Goal: Check status: Check status

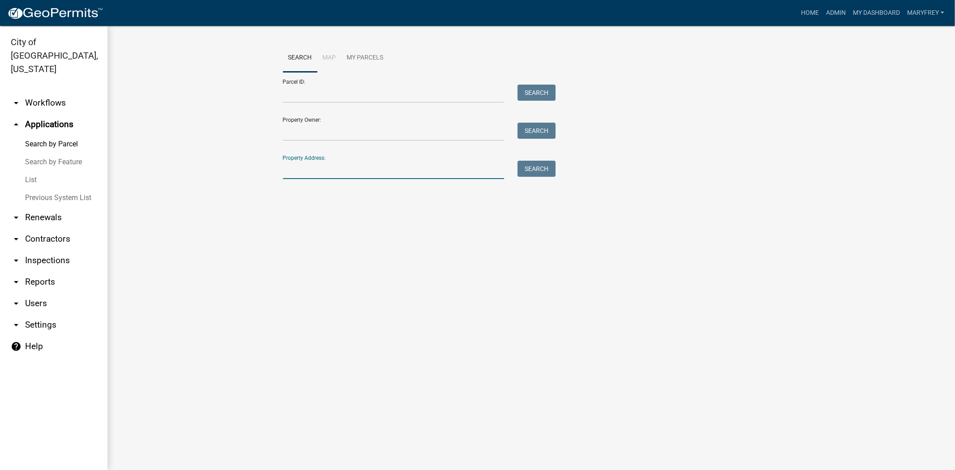
click at [306, 171] on input "Property Address:" at bounding box center [394, 170] width 222 height 18
type input "23 grandview"
click at [539, 169] on button "Search" at bounding box center [537, 169] width 38 height 16
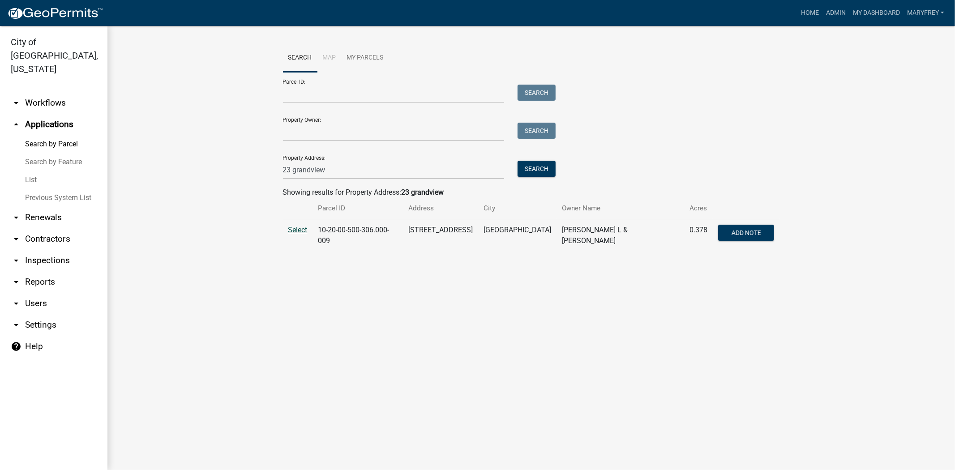
click at [298, 231] on span "Select" at bounding box center [297, 230] width 19 height 9
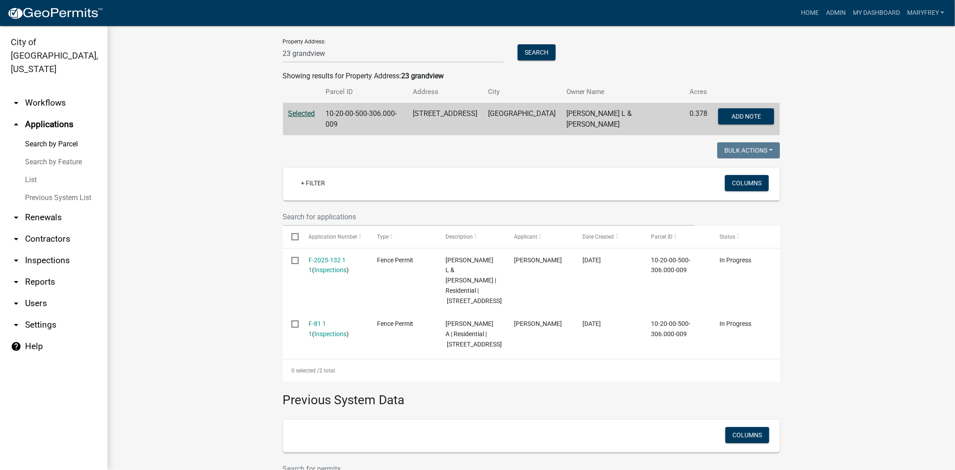
scroll to position [121, 0]
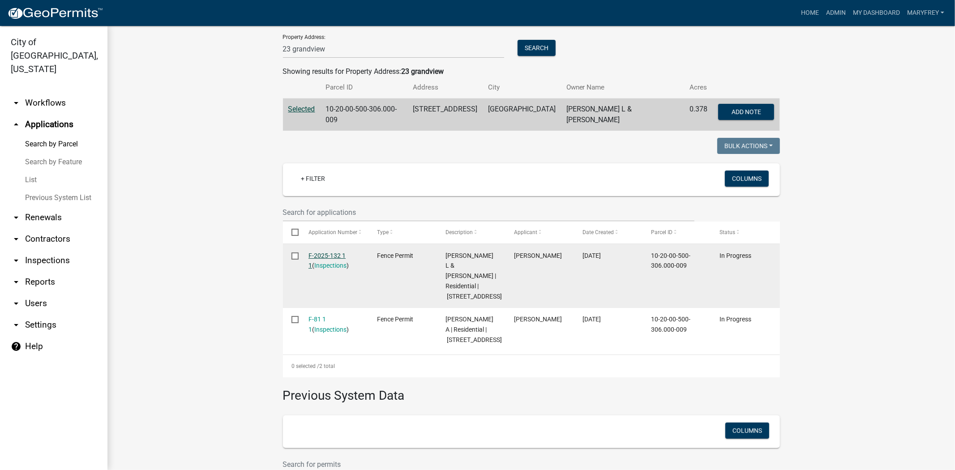
click at [325, 252] on link "F-2025-132 1 1" at bounding box center [327, 260] width 37 height 17
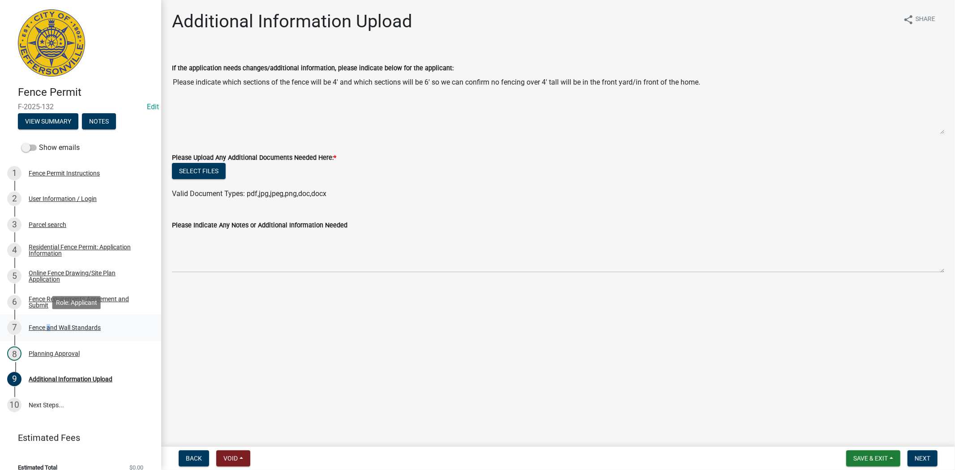
drag, startPoint x: 45, startPoint y: 325, endPoint x: 48, endPoint y: 330, distance: 5.6
click at [47, 330] on div "Fence and Wall Standards" at bounding box center [65, 328] width 72 height 6
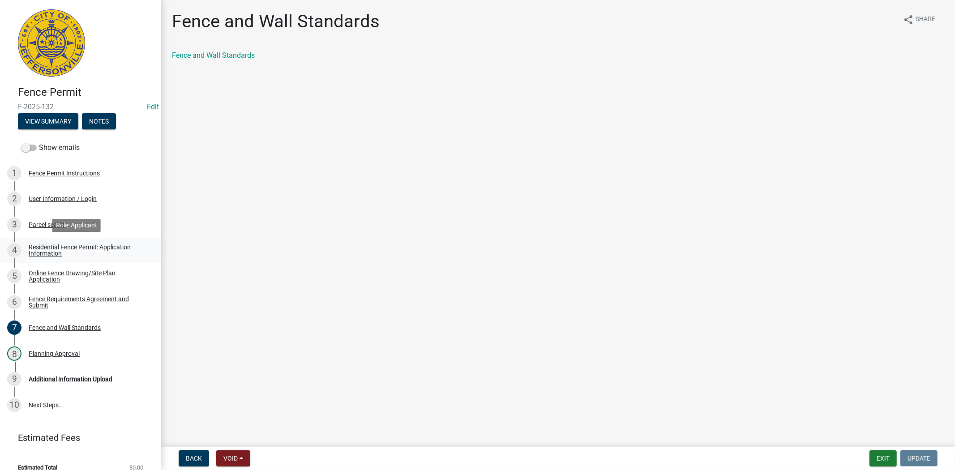
click at [31, 245] on div "Residential Fence Permit: Application Information" at bounding box center [88, 250] width 118 height 13
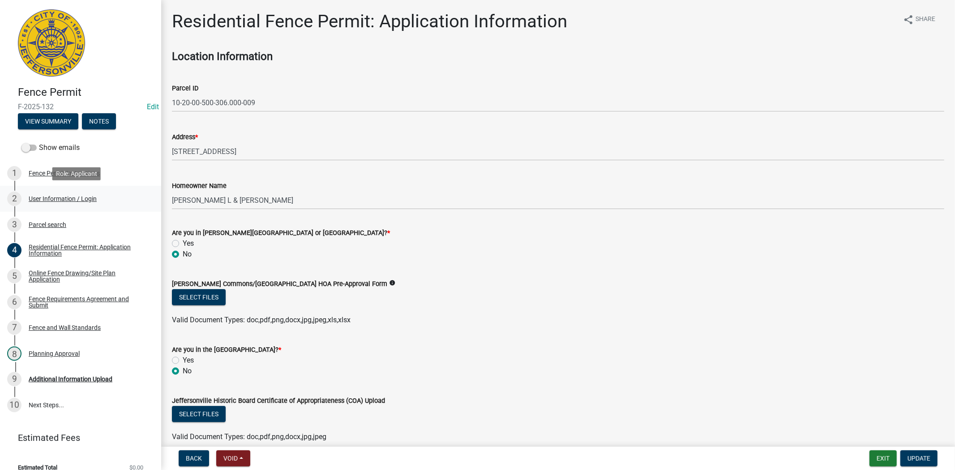
click at [56, 198] on div "User Information / Login" at bounding box center [63, 199] width 68 height 6
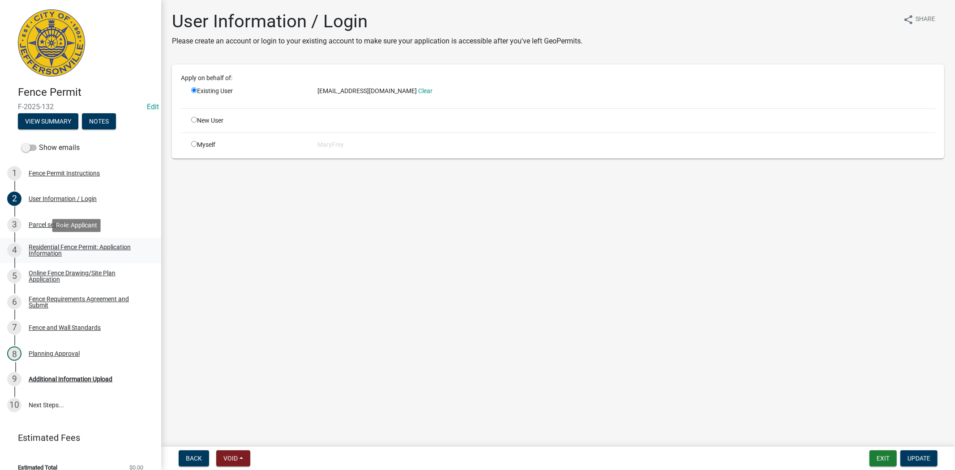
click at [79, 247] on div "Residential Fence Permit: Application Information" at bounding box center [88, 250] width 118 height 13
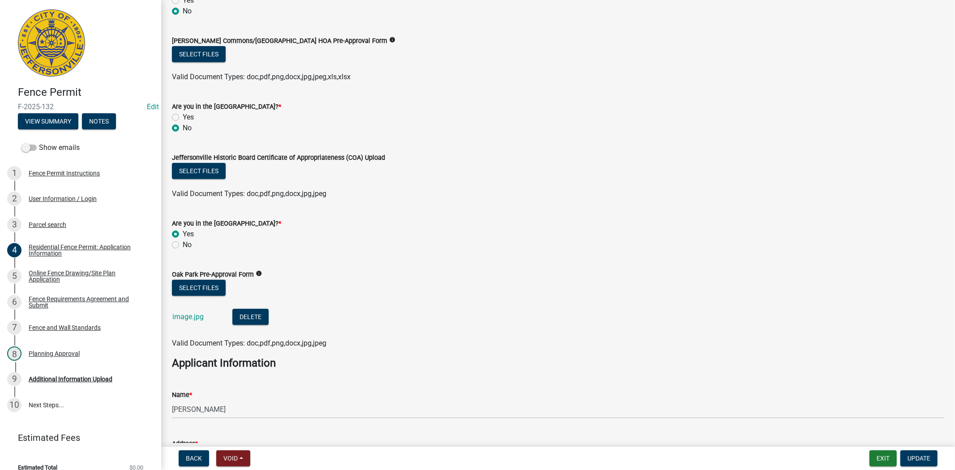
scroll to position [272, 0]
